Goal: Entertainment & Leisure: Consume media (video, audio)

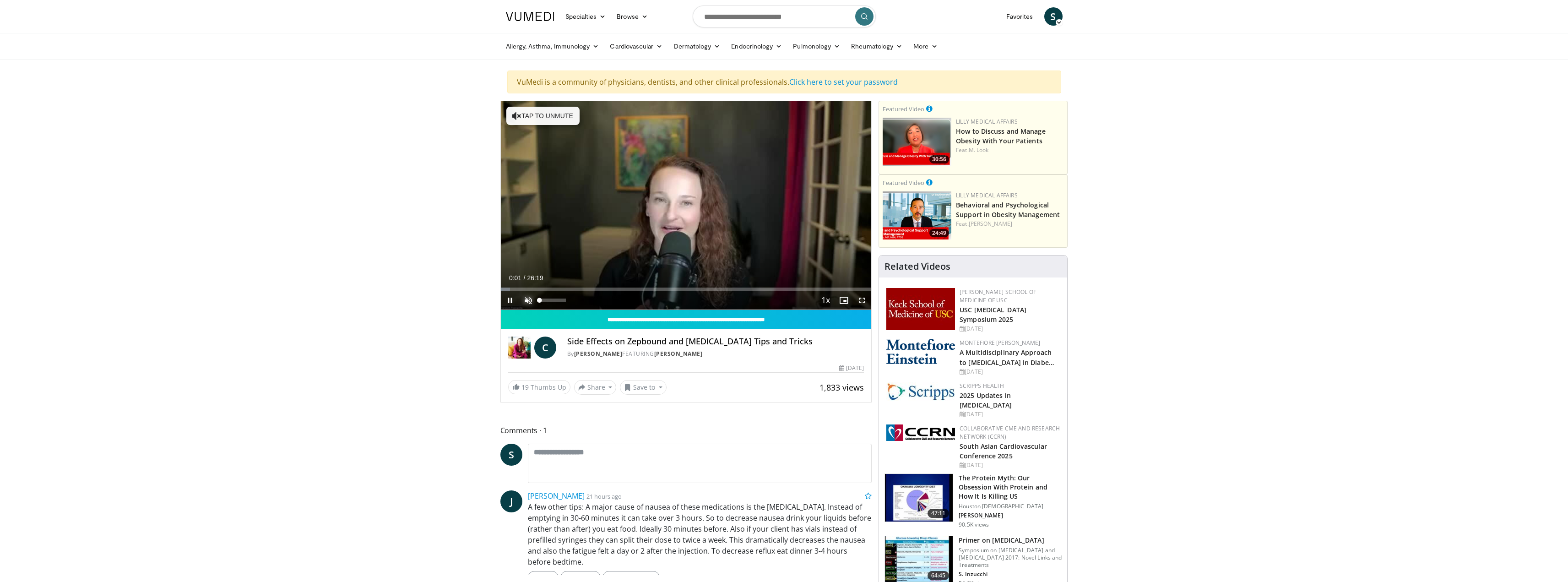
click at [530, 303] on span "Video Player" at bounding box center [528, 300] width 18 height 18
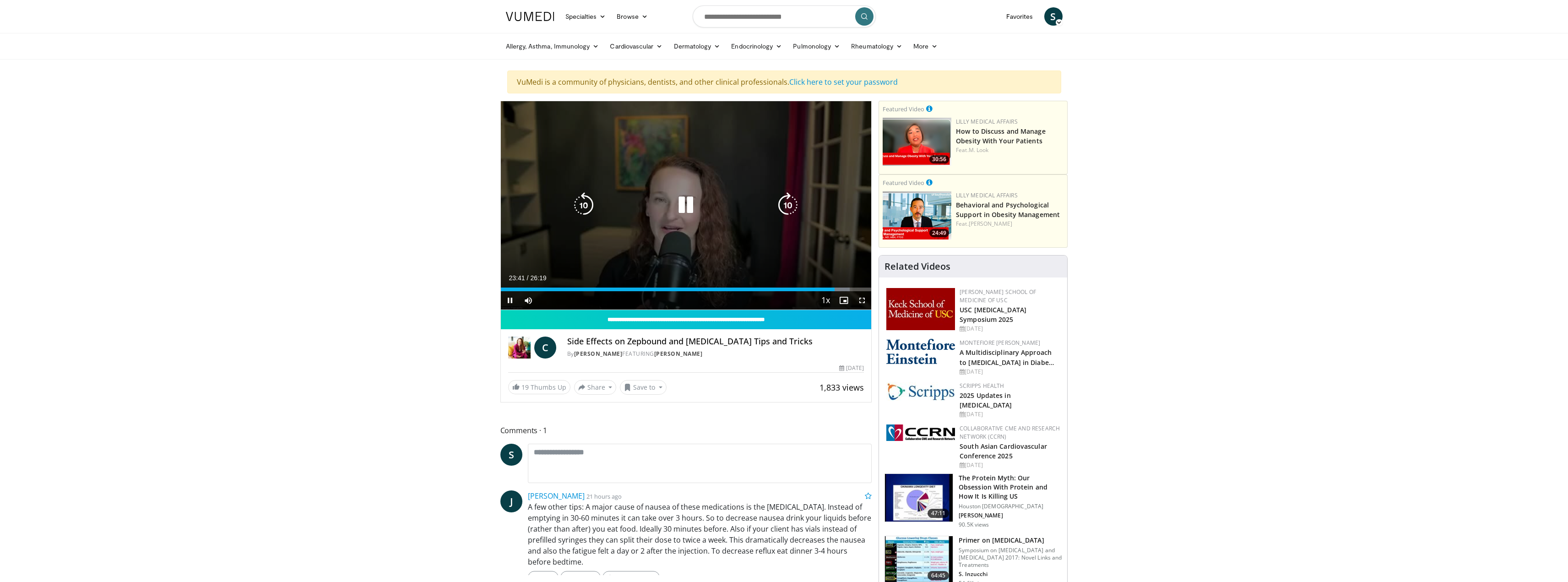
click at [723, 197] on div "Video Player" at bounding box center [686, 205] width 223 height 18
click at [688, 208] on icon "Video Player" at bounding box center [686, 205] width 26 height 26
